Goal: Transaction & Acquisition: Purchase product/service

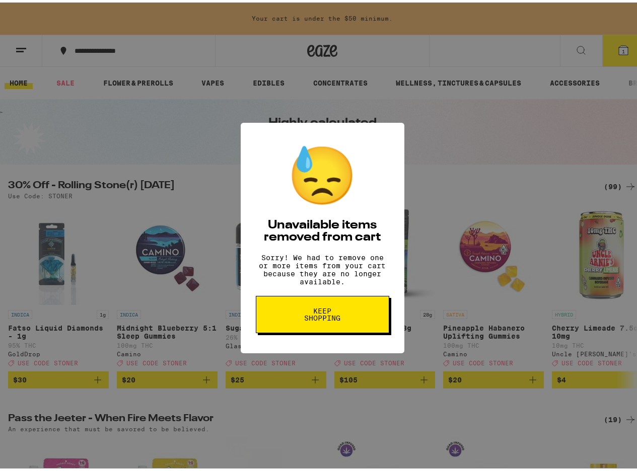
click at [328, 315] on span "Keep Shopping" at bounding box center [322, 312] width 52 height 14
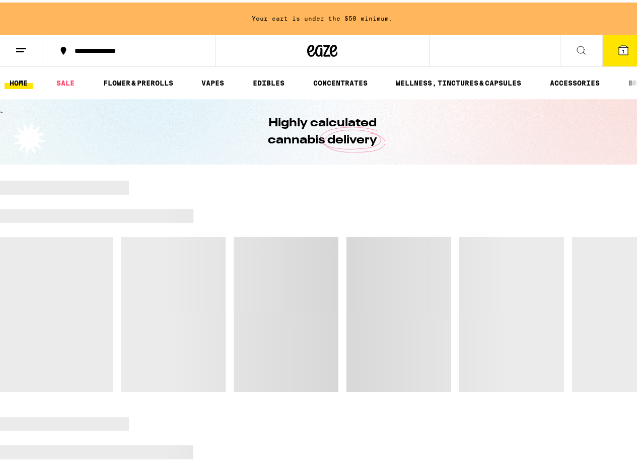
click at [622, 46] on span "1" at bounding box center [623, 49] width 3 height 6
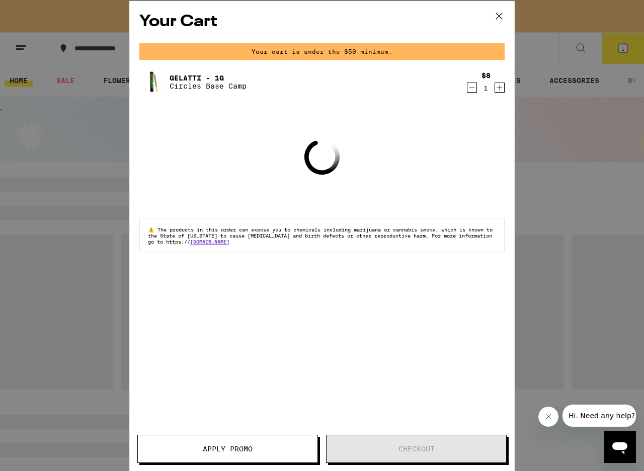
click at [470, 92] on icon "Decrement" at bounding box center [472, 88] width 9 height 12
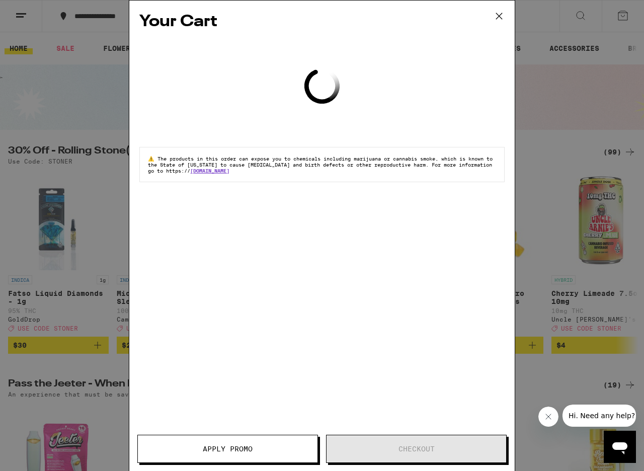
click at [561, 99] on div "Your Cart Loading ⚠️ The products in this order can expose you to chemicals inc…" at bounding box center [322, 235] width 644 height 471
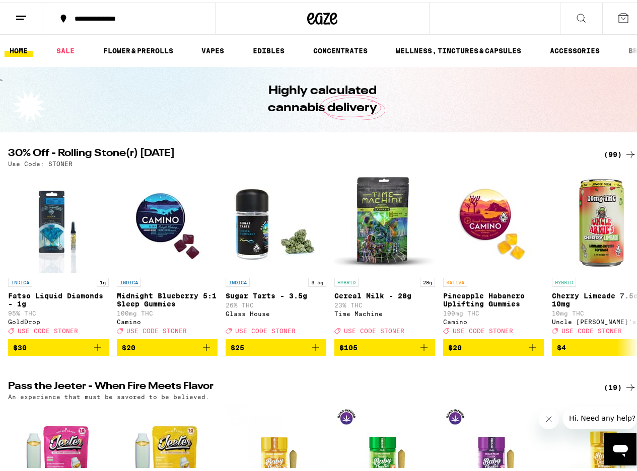
click at [610, 152] on div "(99)" at bounding box center [620, 152] width 33 height 12
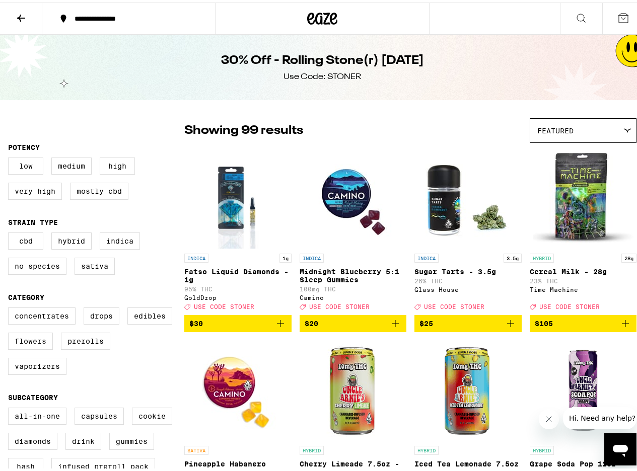
click at [607, 130] on div "Featured" at bounding box center [583, 128] width 106 height 24
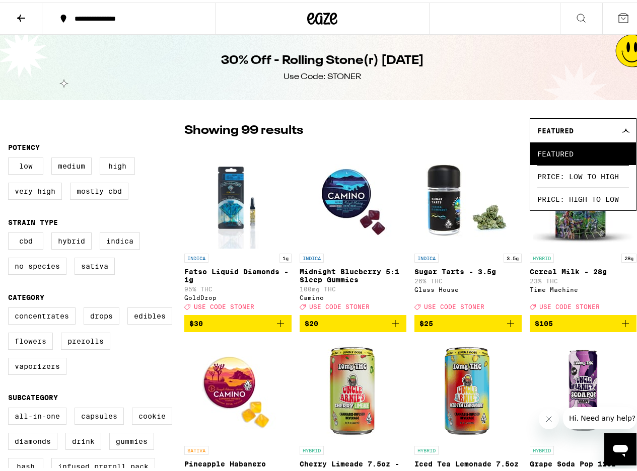
click at [607, 131] on div "Featured" at bounding box center [583, 128] width 106 height 24
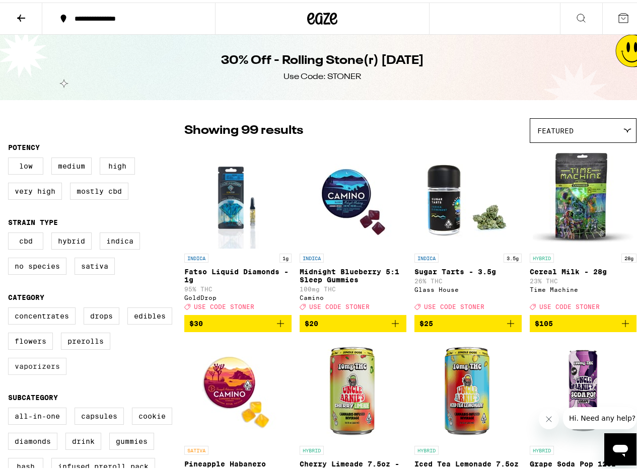
click at [42, 370] on label "Vaporizers" at bounding box center [37, 363] width 58 height 17
click at [11, 307] on input "Vaporizers" at bounding box center [10, 307] width 1 height 1
checkbox input "true"
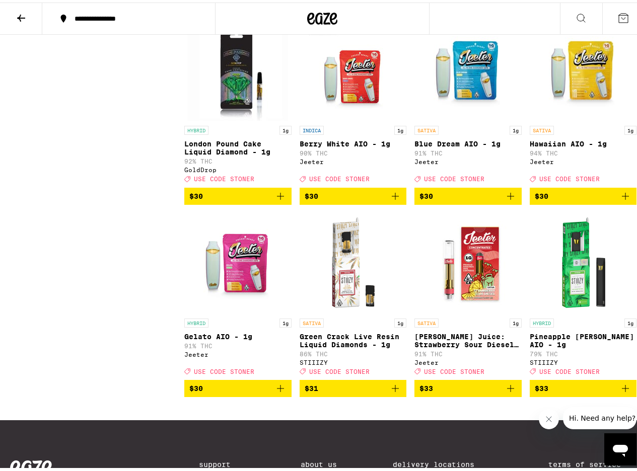
scroll to position [1087, 0]
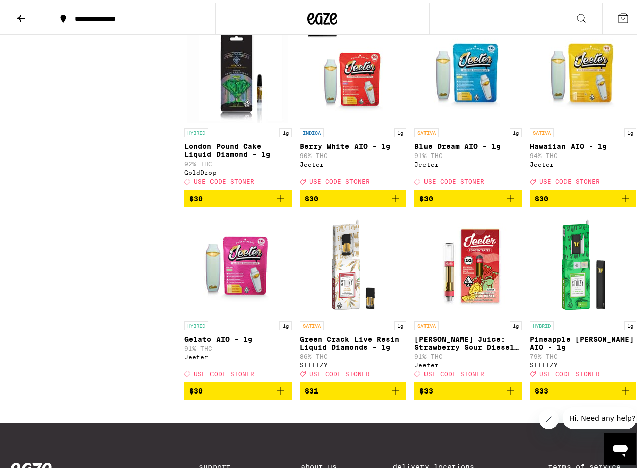
click at [457, 202] on span "$30" at bounding box center [467, 196] width 97 height 12
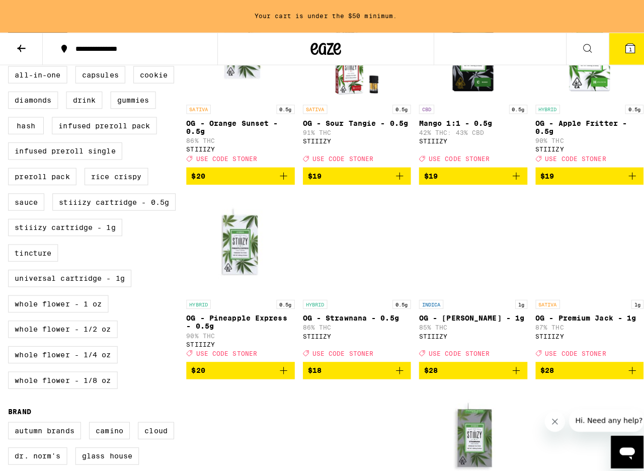
scroll to position [395, 0]
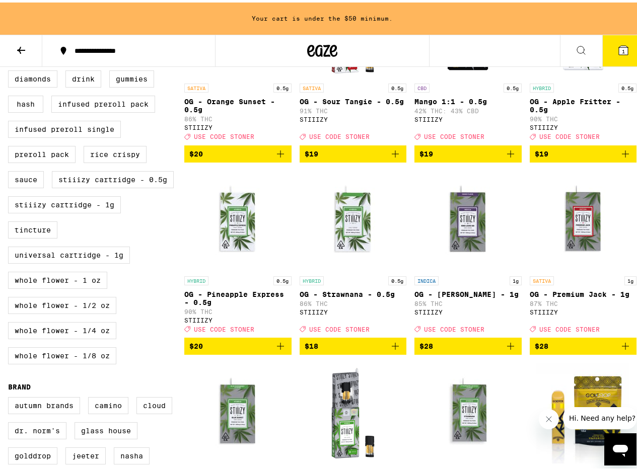
click at [240, 259] on img "Open page for OG - Pineapple Express - 0.5g from STIIIZY" at bounding box center [237, 218] width 101 height 101
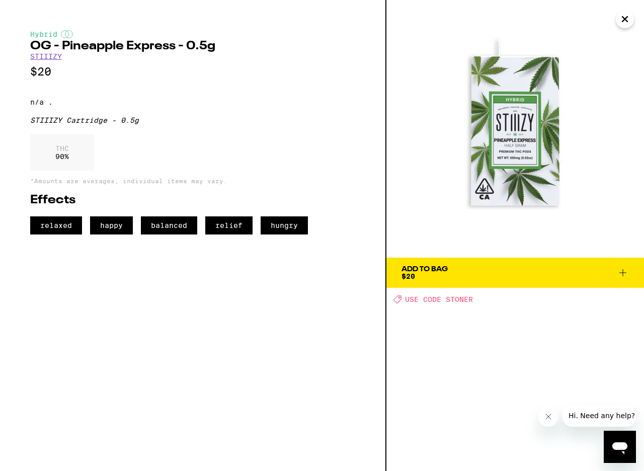
click at [480, 268] on span "Add To Bag $20" at bounding box center [516, 273] width 228 height 14
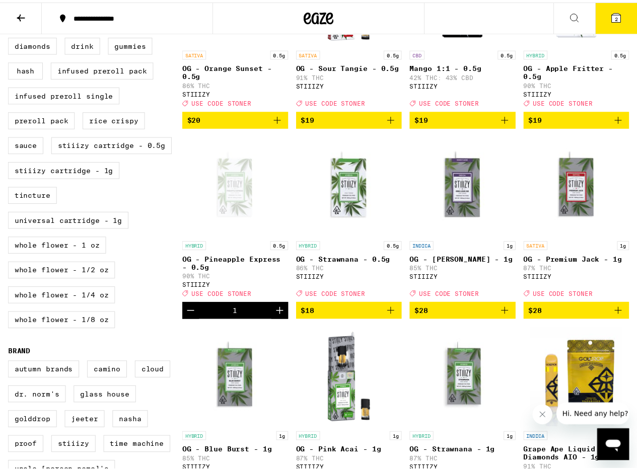
scroll to position [362, 0]
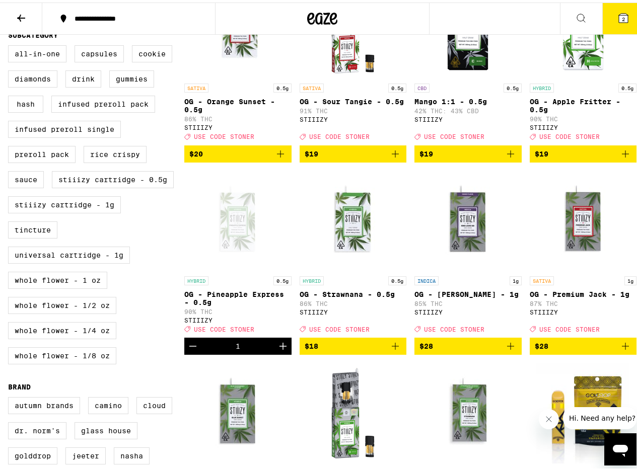
click at [628, 17] on button "2" at bounding box center [623, 16] width 42 height 31
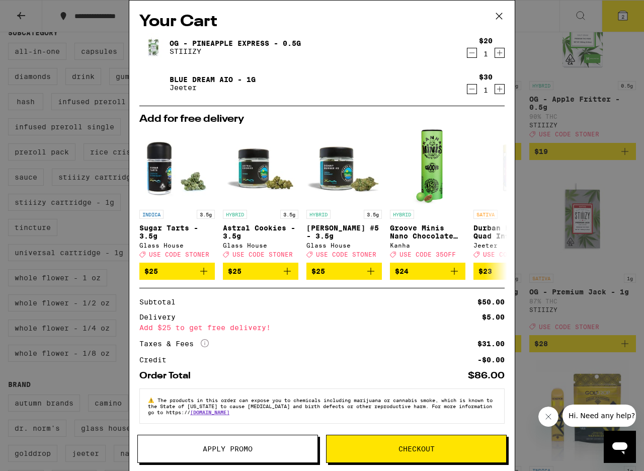
click at [237, 450] on span "Apply Promo" at bounding box center [228, 448] width 50 height 7
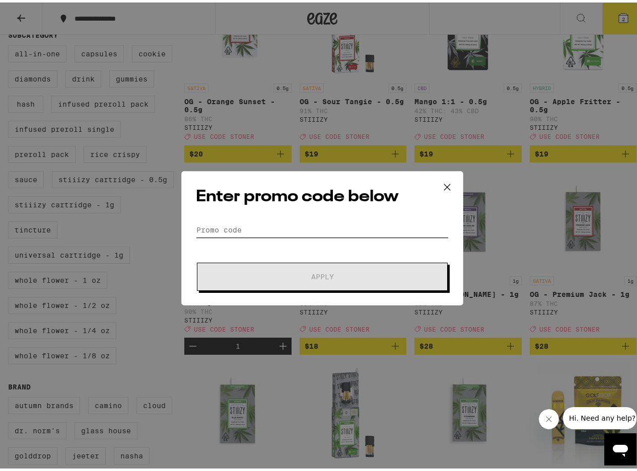
click at [273, 228] on input "Promo Code" at bounding box center [322, 227] width 253 height 15
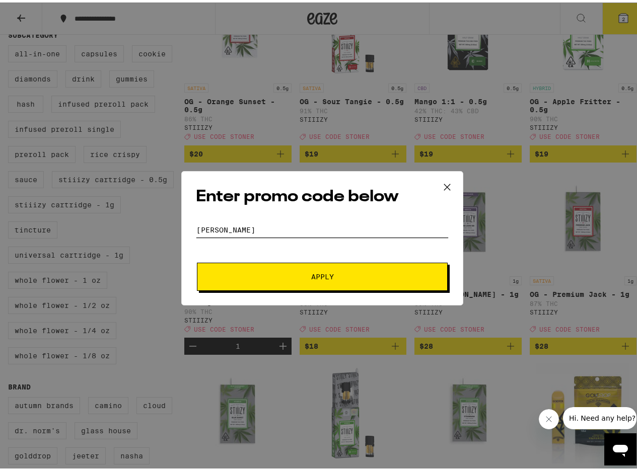
type input "stoner"
click at [197, 260] on button "Apply" at bounding box center [322, 274] width 251 height 28
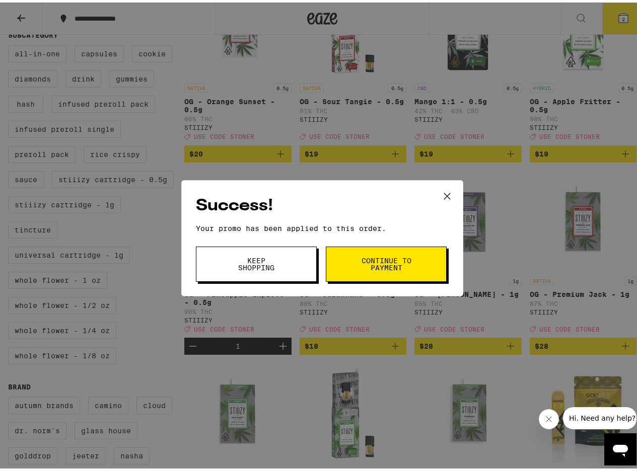
click at [379, 261] on span "Continue to payment" at bounding box center [385, 262] width 51 height 14
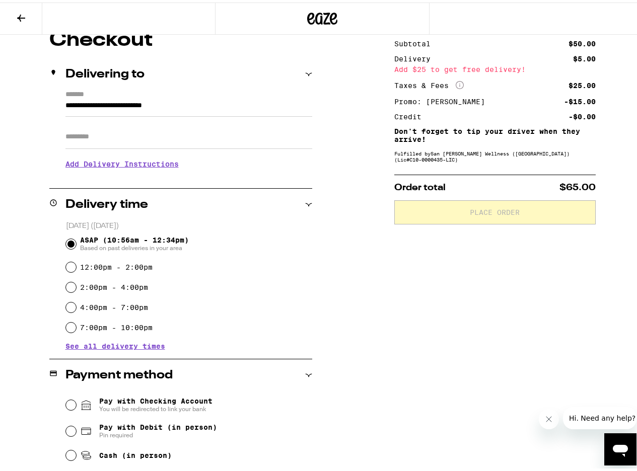
scroll to position [203, 0]
